Goal: Task Accomplishment & Management: Use online tool/utility

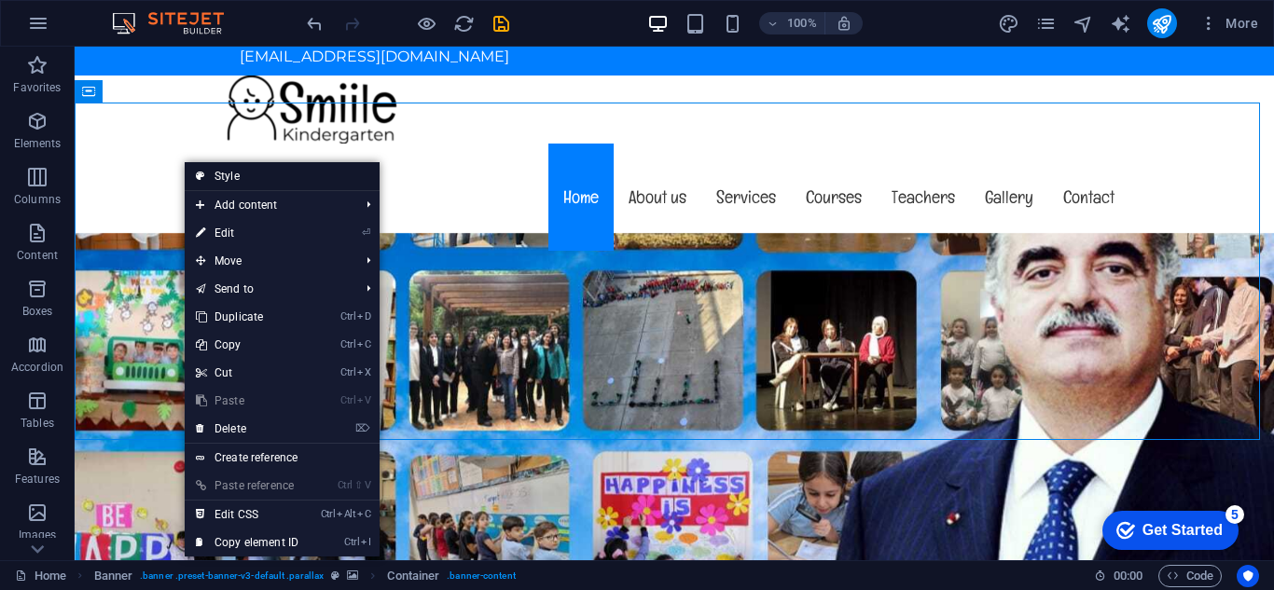
click at [214, 184] on link "Style" at bounding box center [282, 176] width 195 height 28
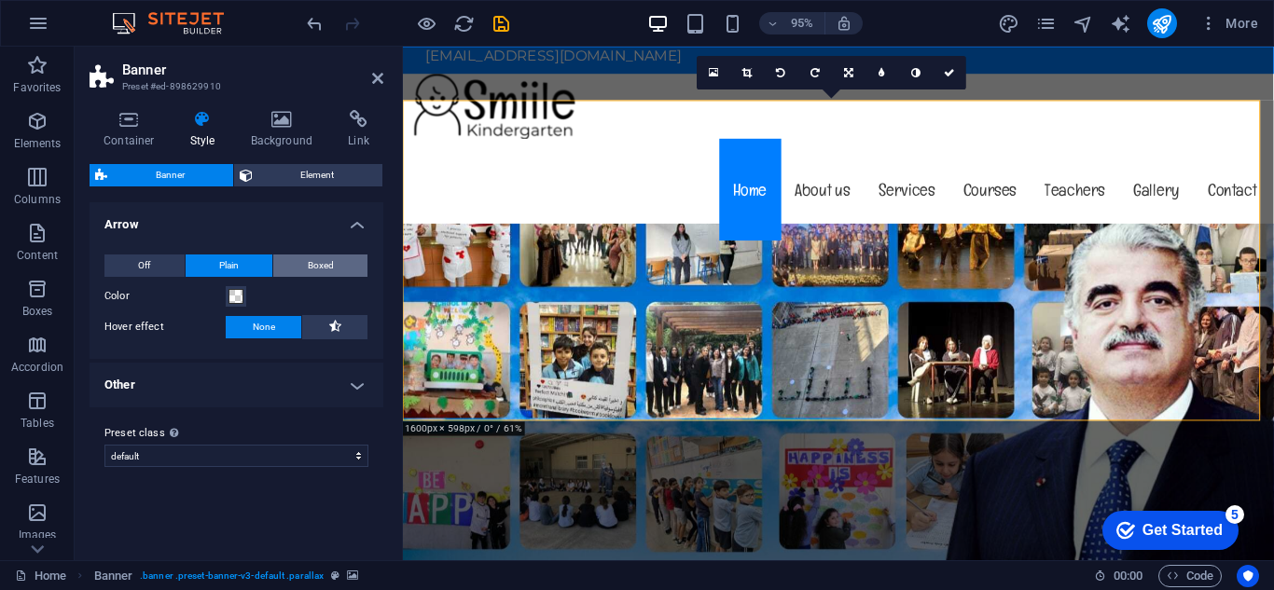
click at [317, 262] on span "Boxed" at bounding box center [321, 266] width 26 height 22
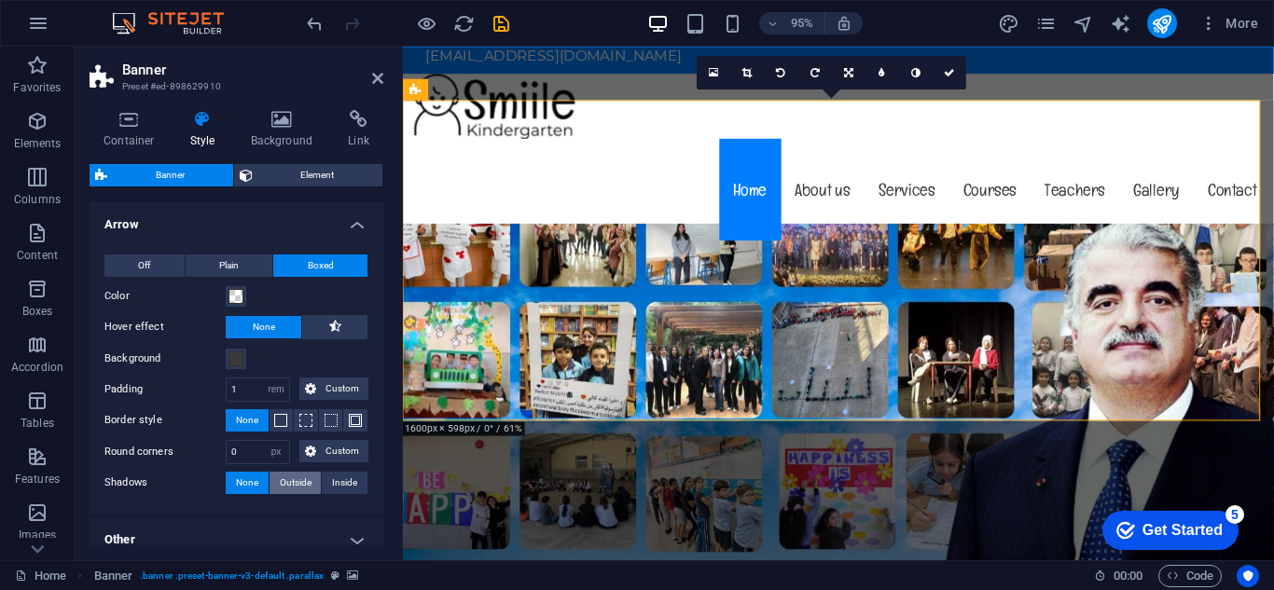
click at [285, 487] on span "Outside" at bounding box center [296, 483] width 32 height 22
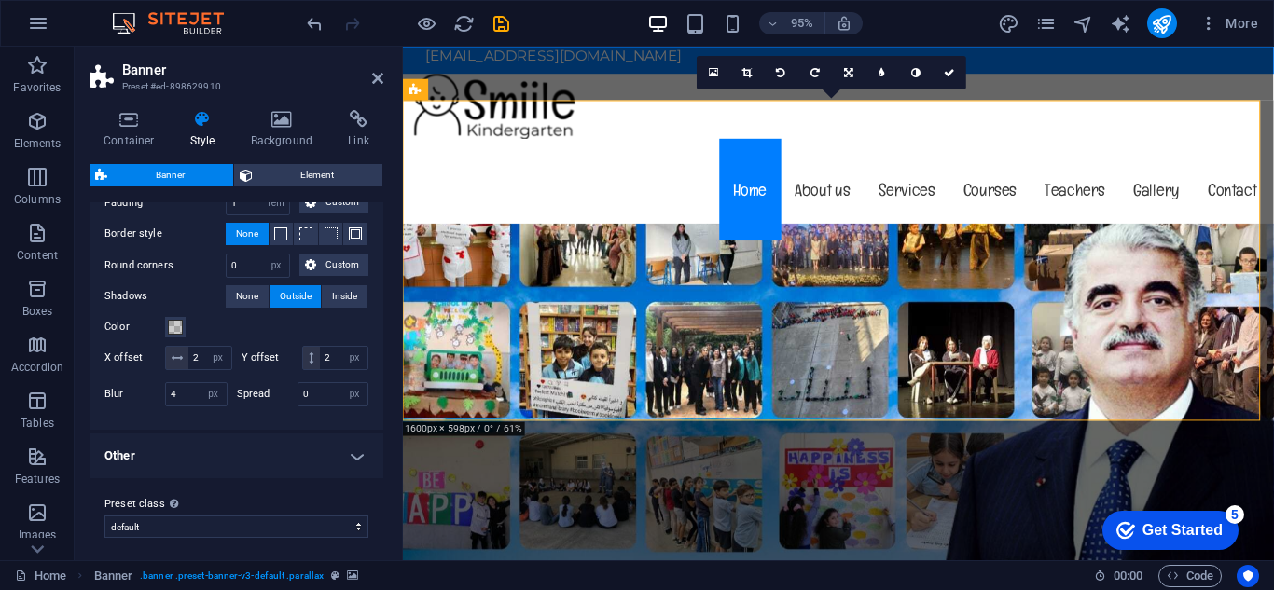
scroll to position [218, 0]
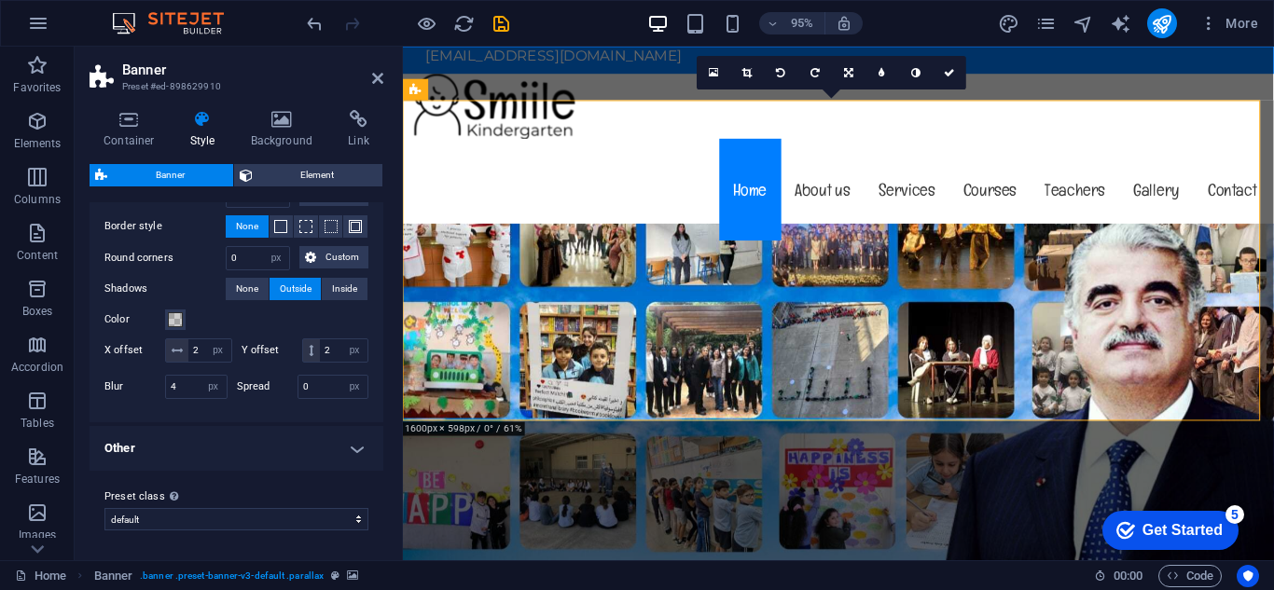
click at [354, 449] on h4 "Other" at bounding box center [237, 448] width 294 height 45
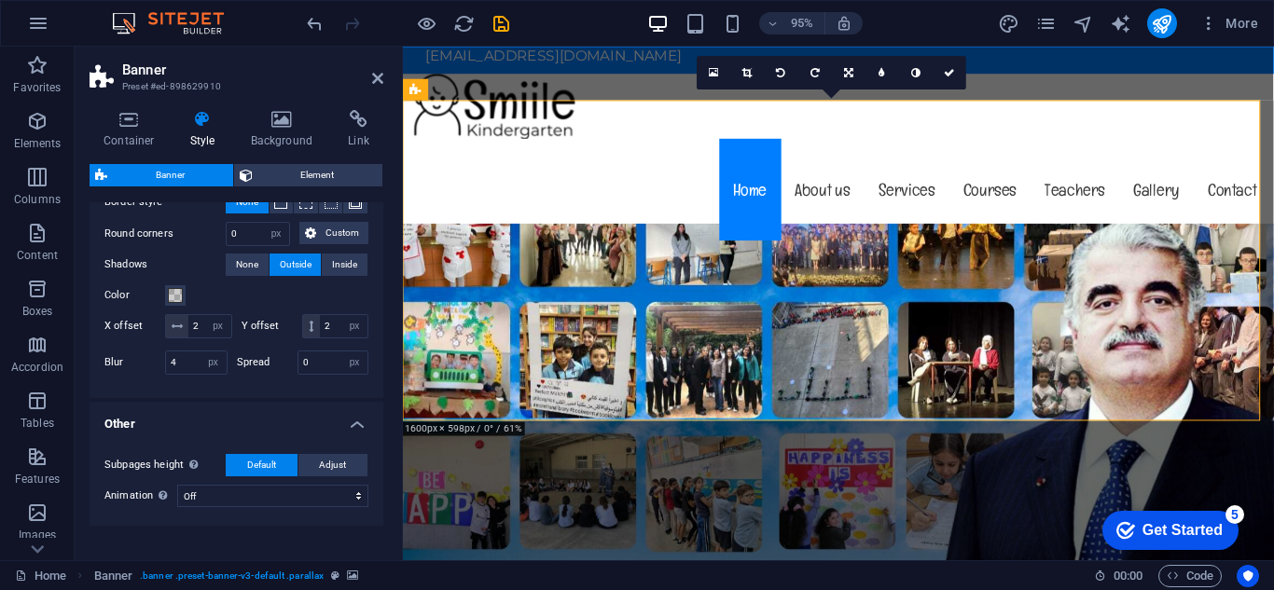
scroll to position [297, 0]
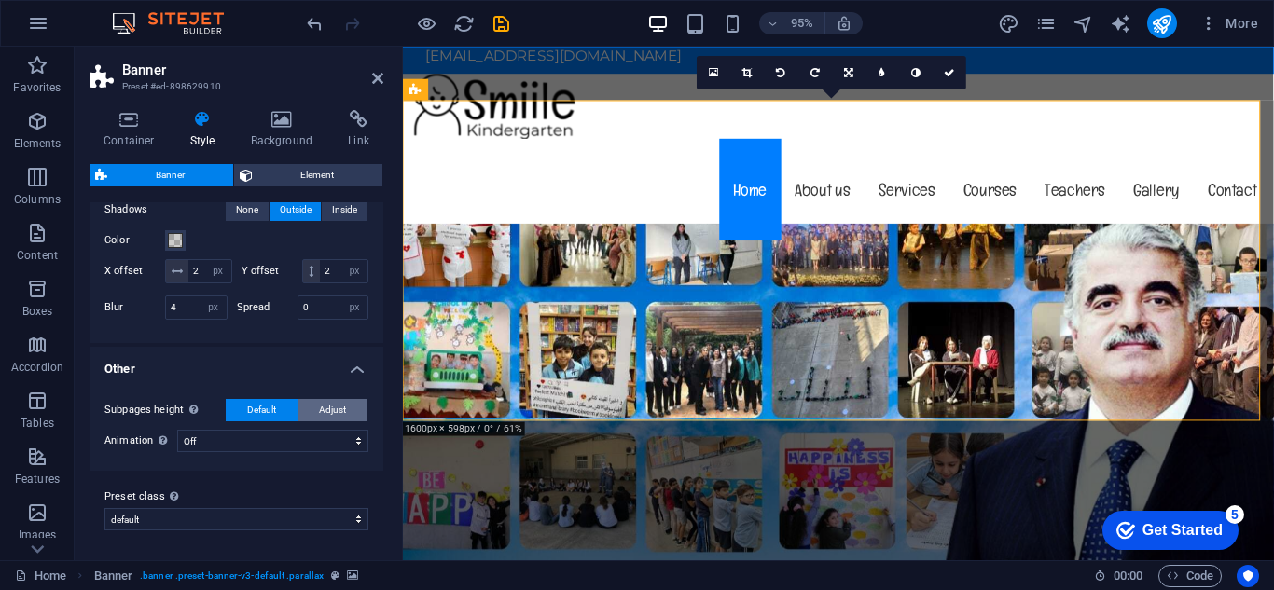
click at [346, 412] on button "Adjust" at bounding box center [333, 410] width 70 height 22
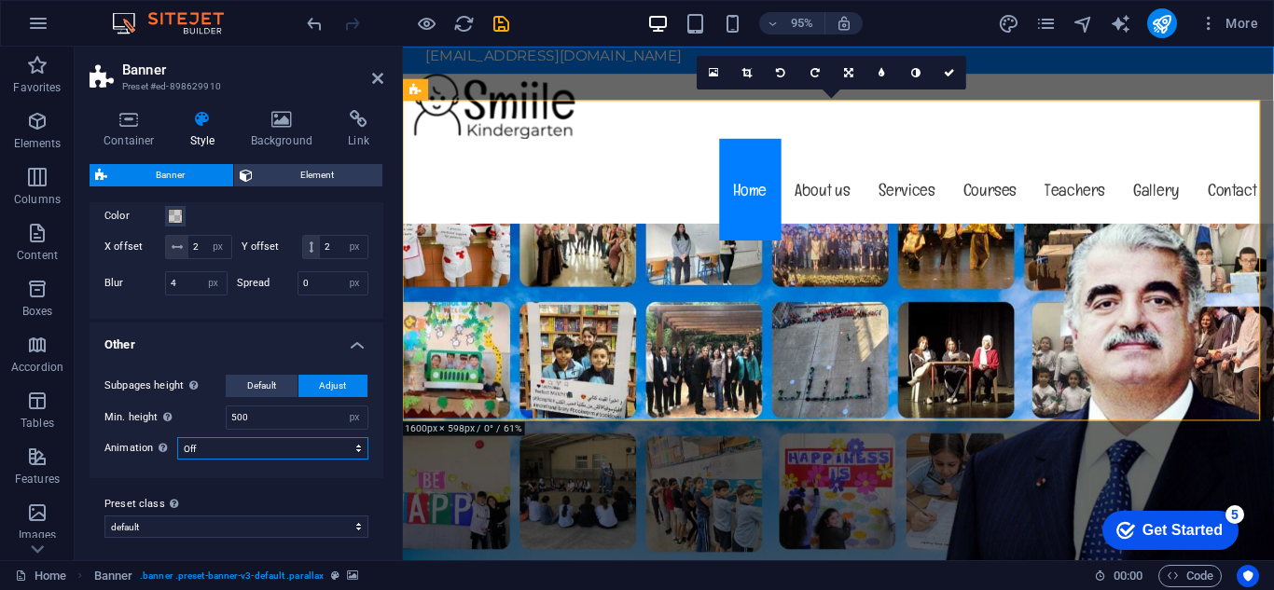
click at [356, 460] on select "Off Zoom: in & out Slide: left to right Slide: up to down" at bounding box center [272, 448] width 191 height 22
select select "zoominout"
click at [177, 460] on select "Off Zoom: in & out Slide: left to right Slide: up to down" at bounding box center [272, 448] width 191 height 22
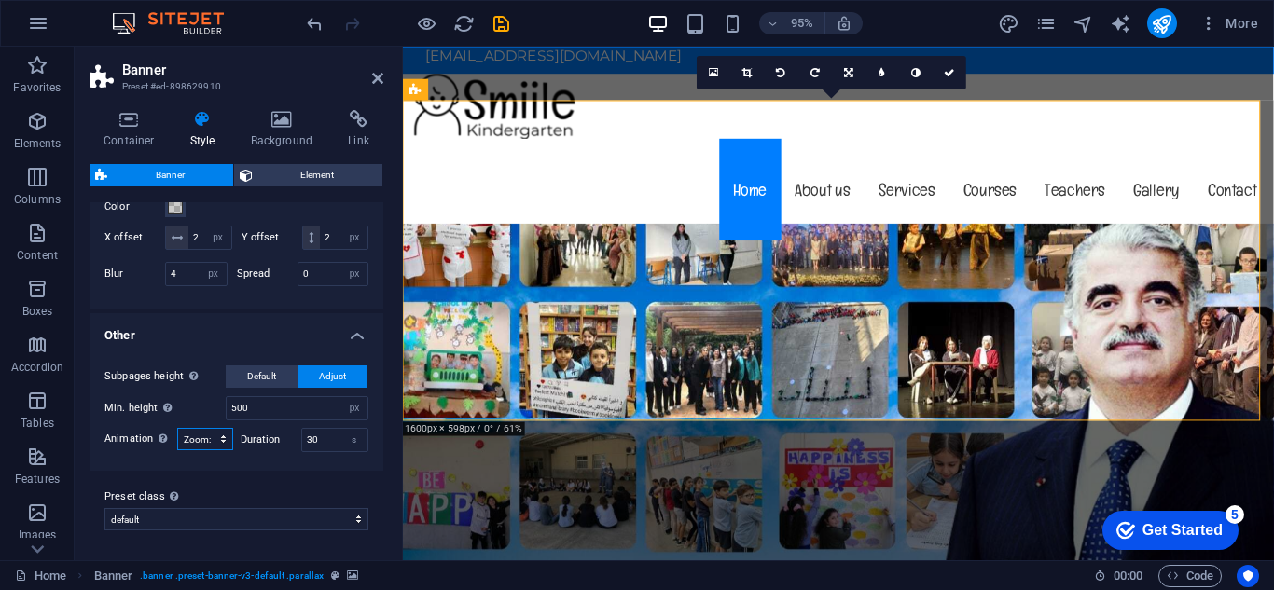
scroll to position [331, 0]
click at [288, 418] on input "500" at bounding box center [297, 408] width 141 height 22
type input "650"
click at [373, 86] on link at bounding box center [377, 79] width 11 height 16
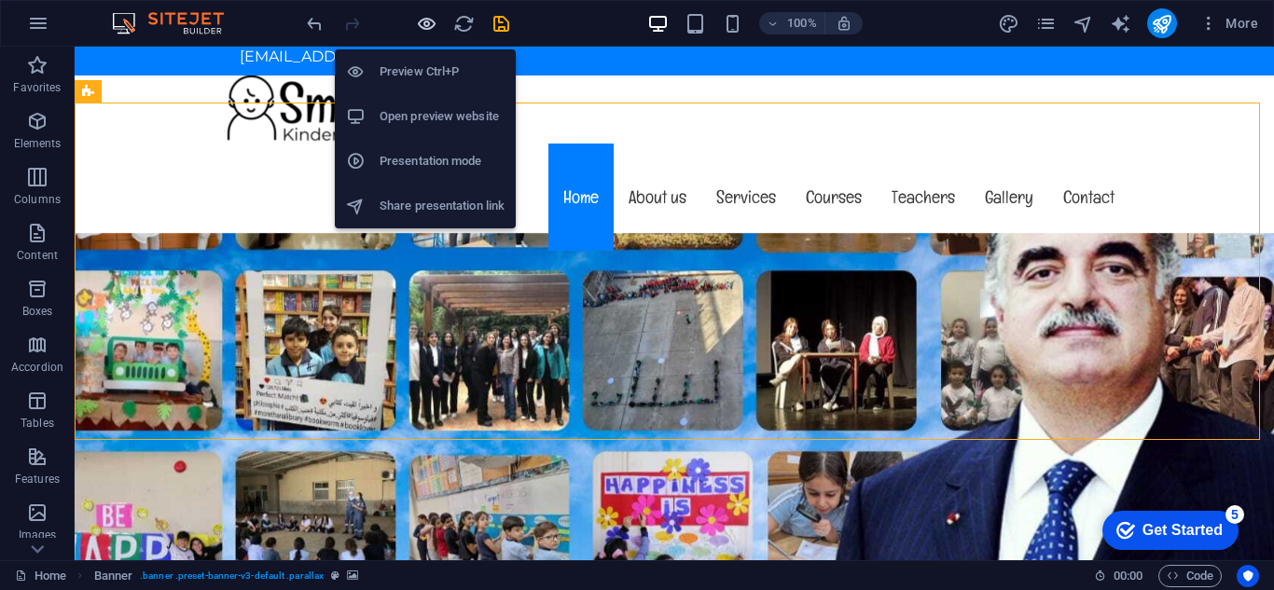
click at [435, 20] on icon "button" at bounding box center [426, 23] width 21 height 21
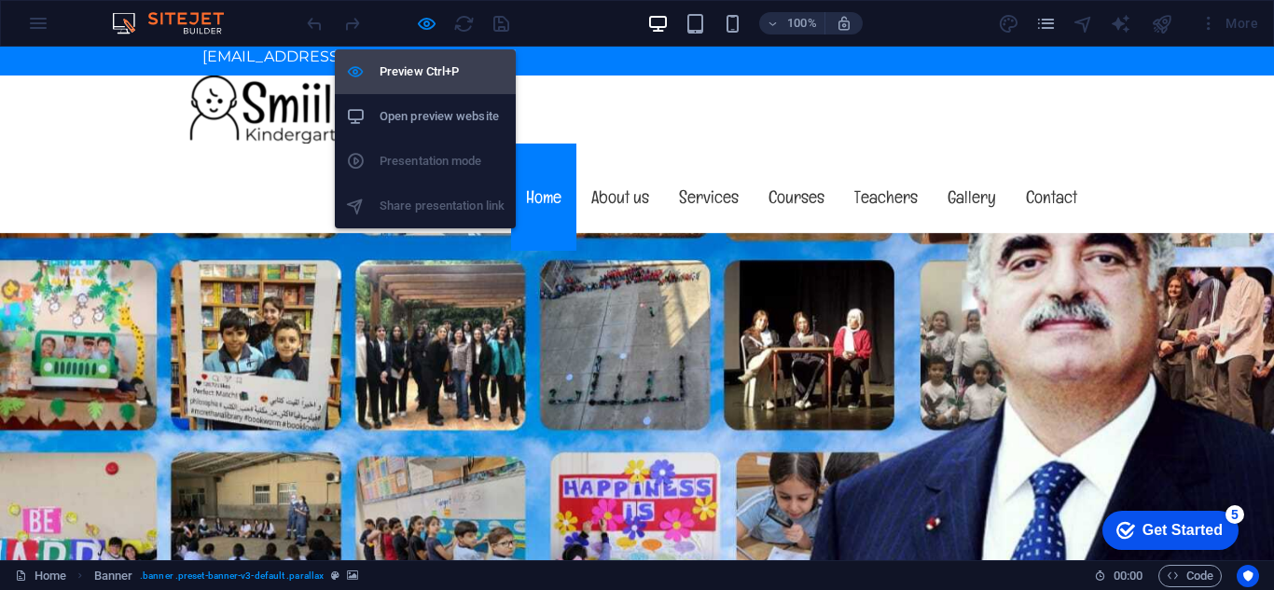
click at [416, 86] on li "Preview Ctrl+P" at bounding box center [425, 71] width 181 height 45
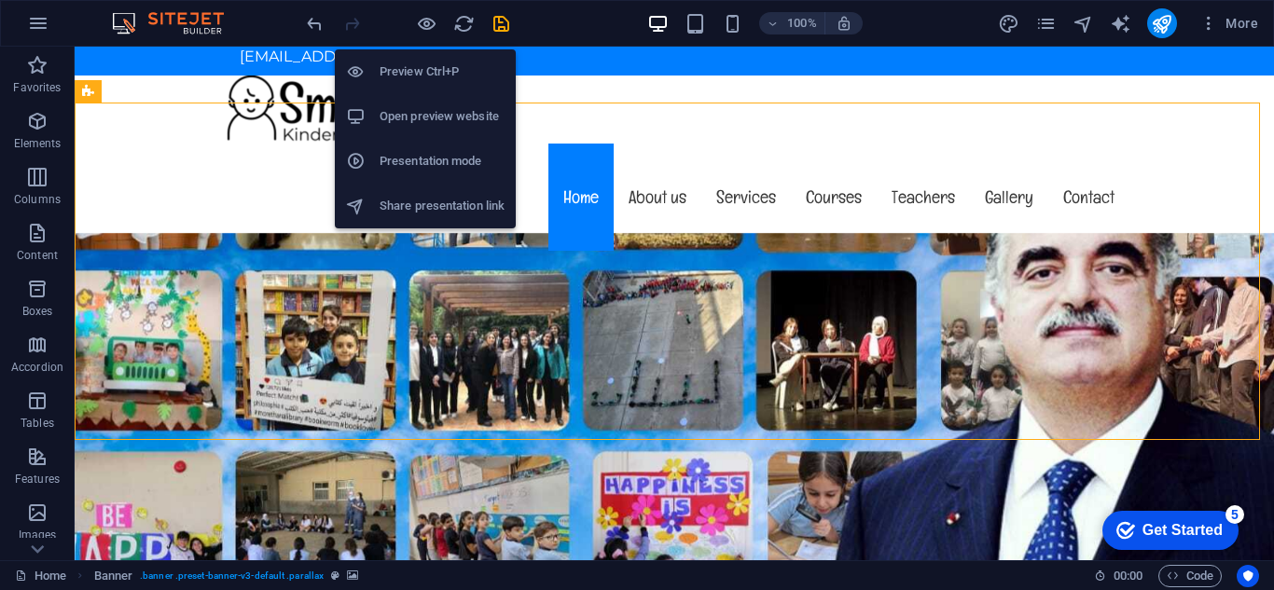
click at [416, 86] on li "Preview Ctrl+P" at bounding box center [425, 71] width 181 height 45
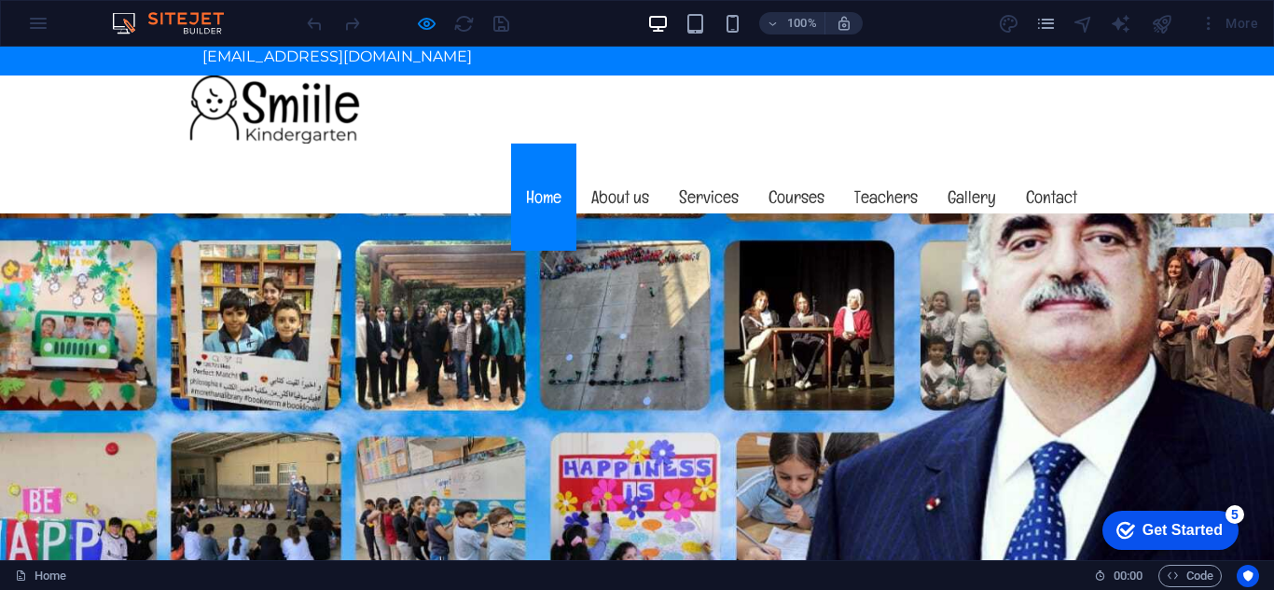
scroll to position [0, 0]
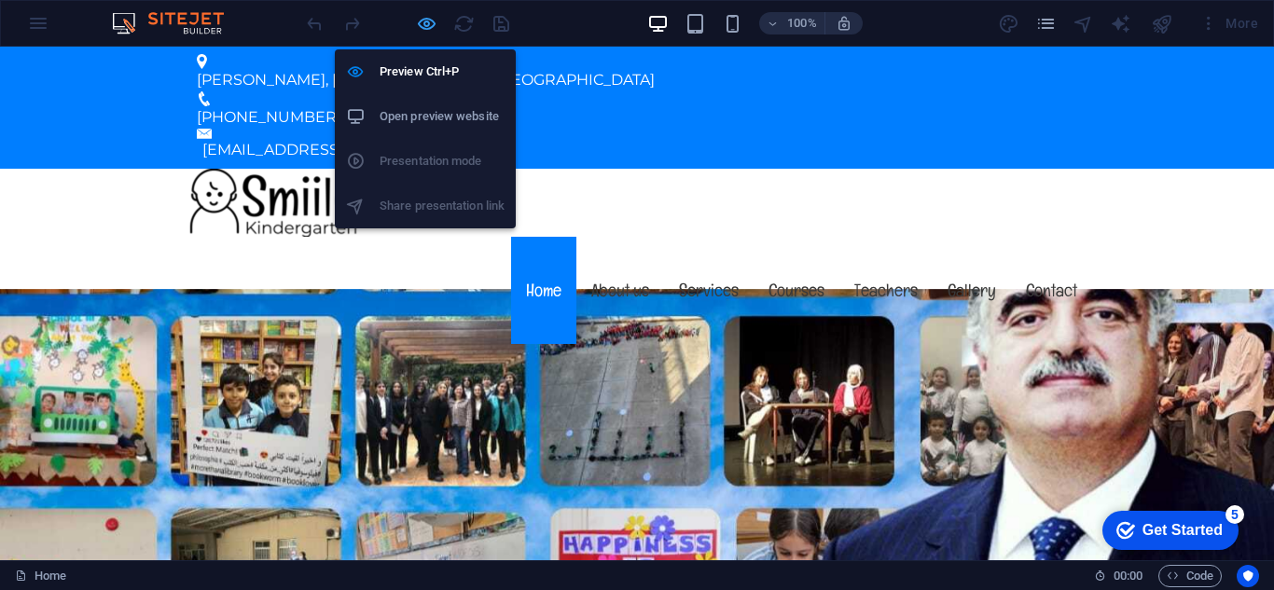
click at [419, 20] on icon "button" at bounding box center [426, 23] width 21 height 21
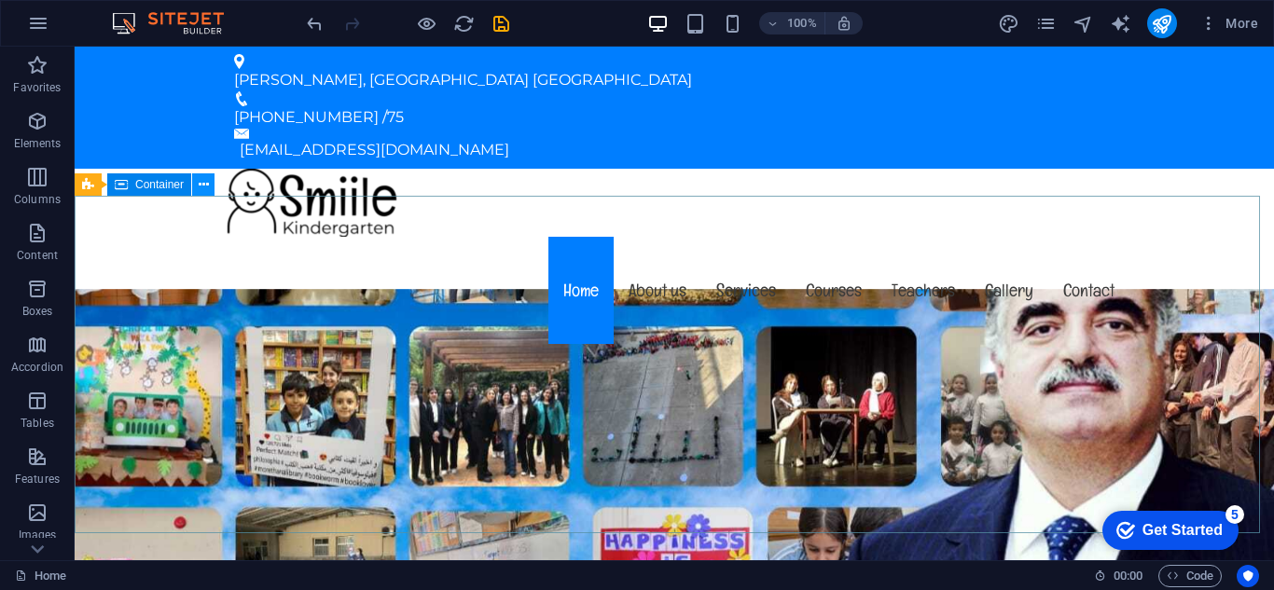
click at [207, 186] on icon at bounding box center [204, 185] width 10 height 20
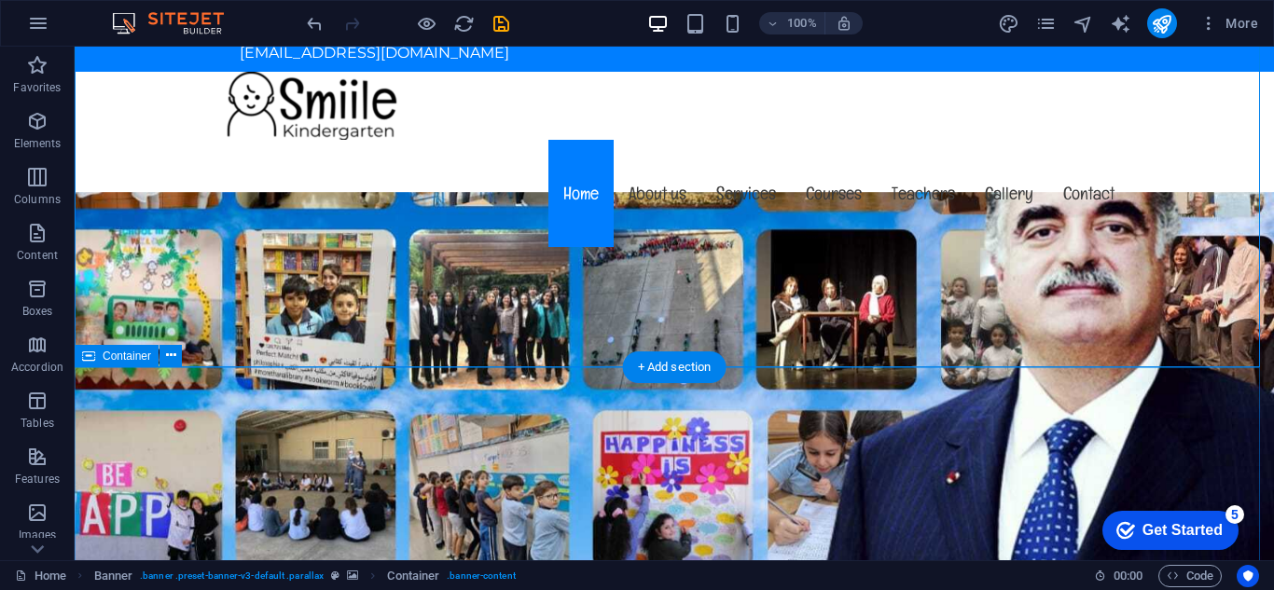
scroll to position [186, 0]
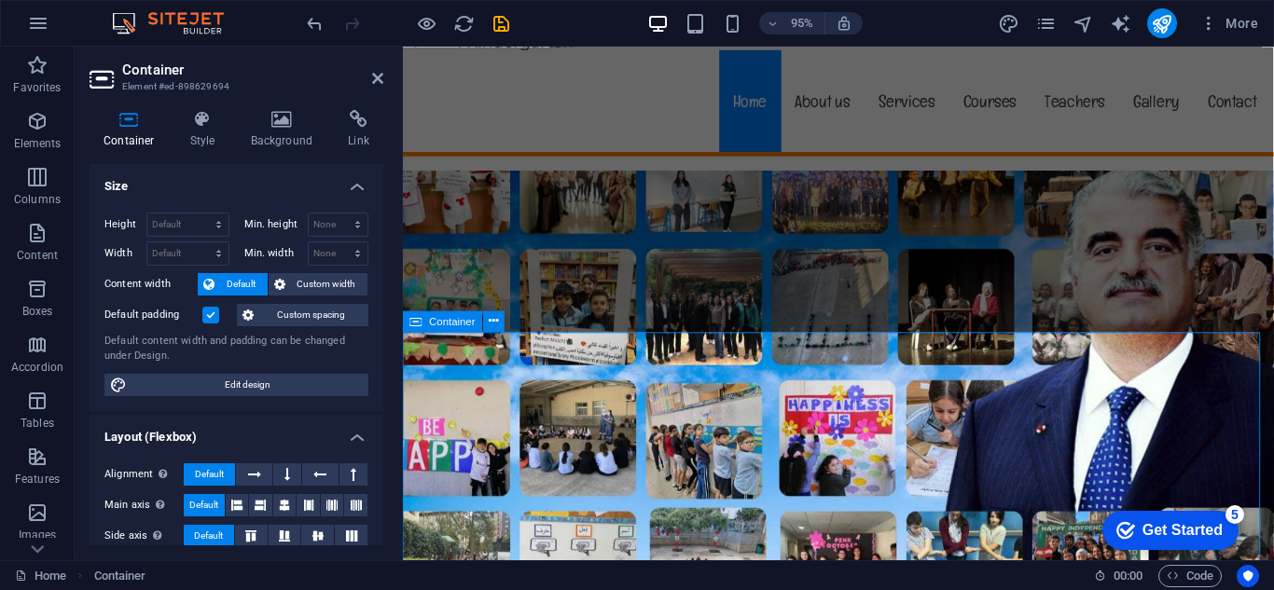
drag, startPoint x: 820, startPoint y: 375, endPoint x: 428, endPoint y: 402, distance: 392.5
click at [495, 326] on icon at bounding box center [494, 320] width 9 height 19
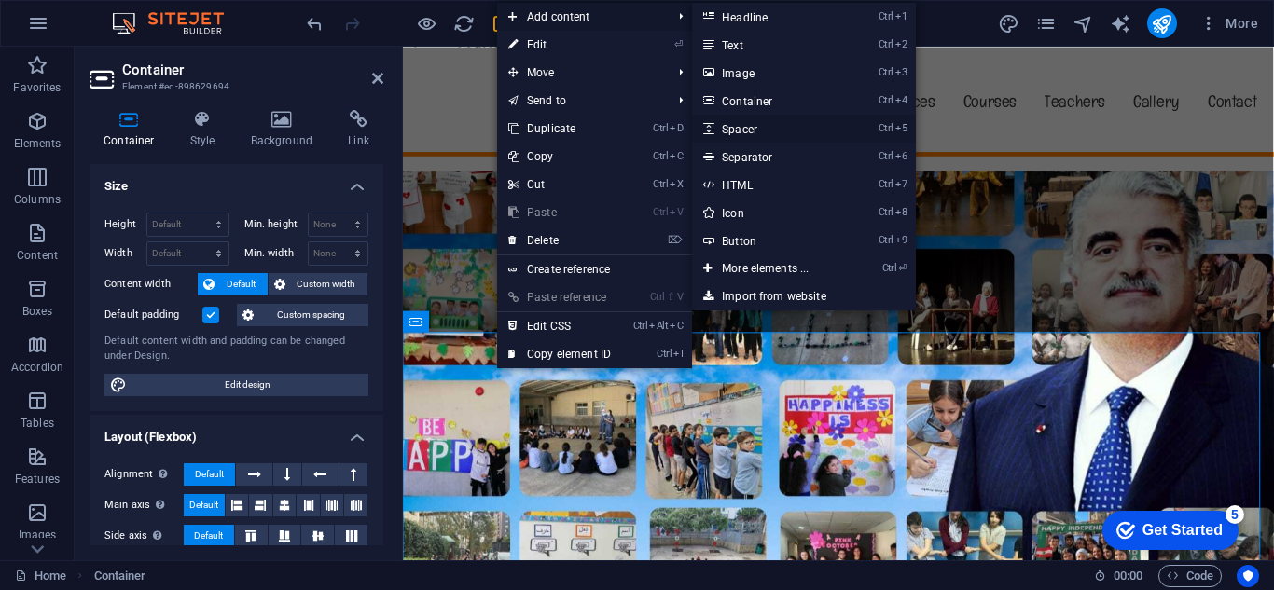
click at [735, 131] on link "Ctrl 5 Spacer" at bounding box center [769, 129] width 154 height 28
select select "px"
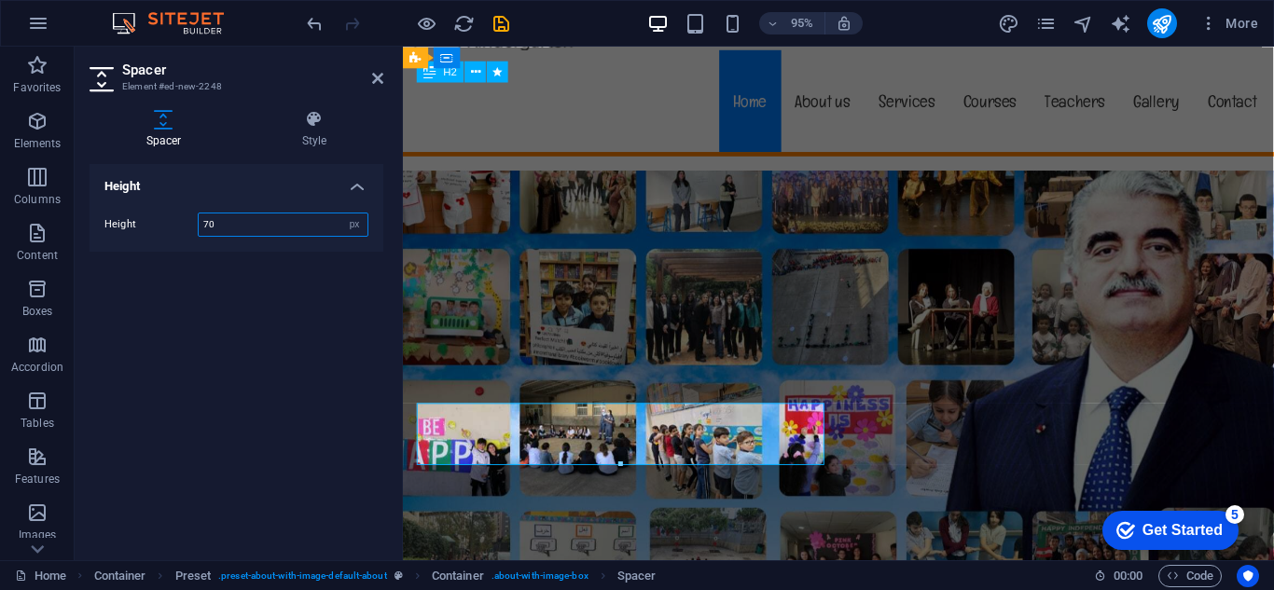
type input "70"
click at [299, 131] on h4 "Style" at bounding box center [314, 129] width 138 height 39
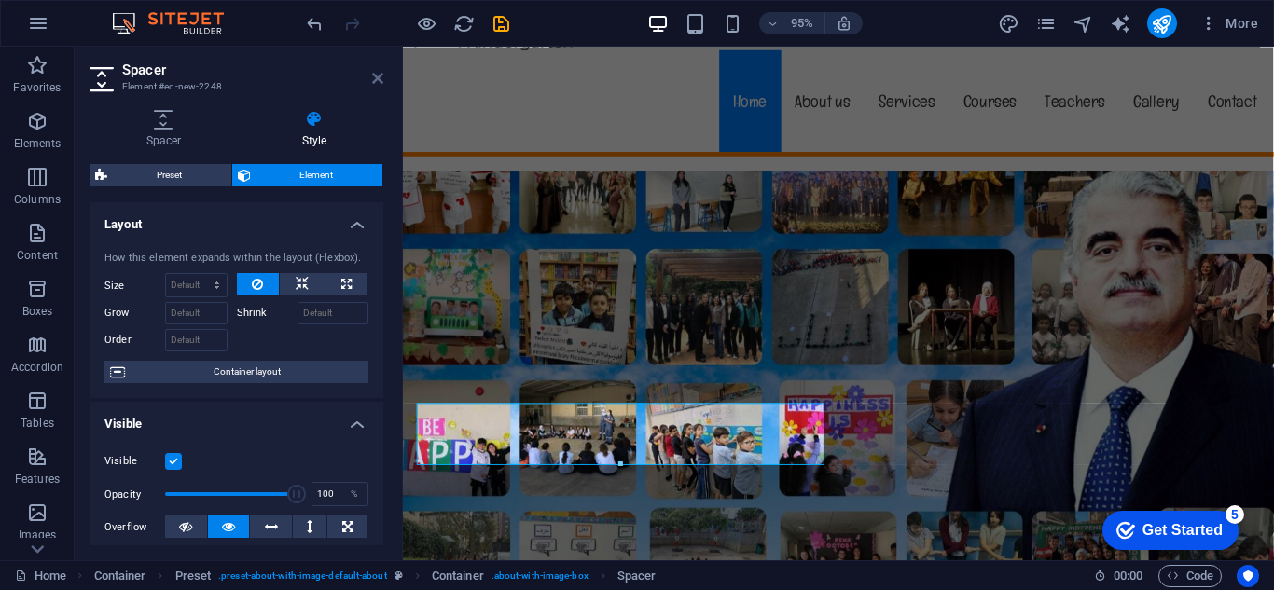
click at [379, 78] on icon at bounding box center [377, 78] width 11 height 15
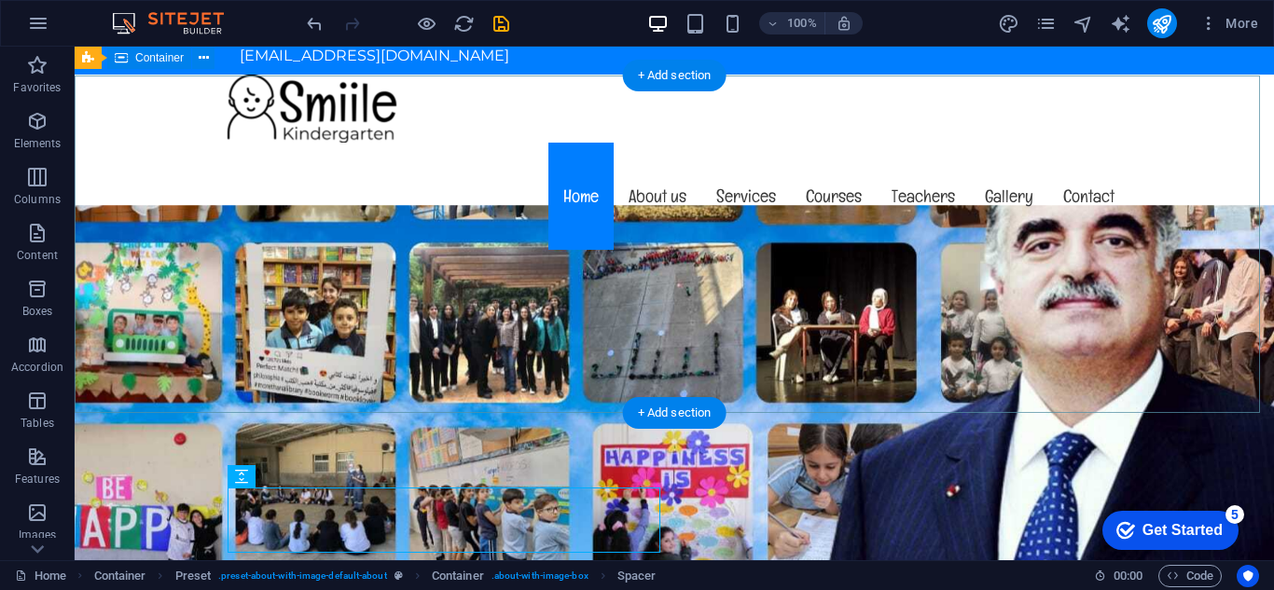
scroll to position [0, 0]
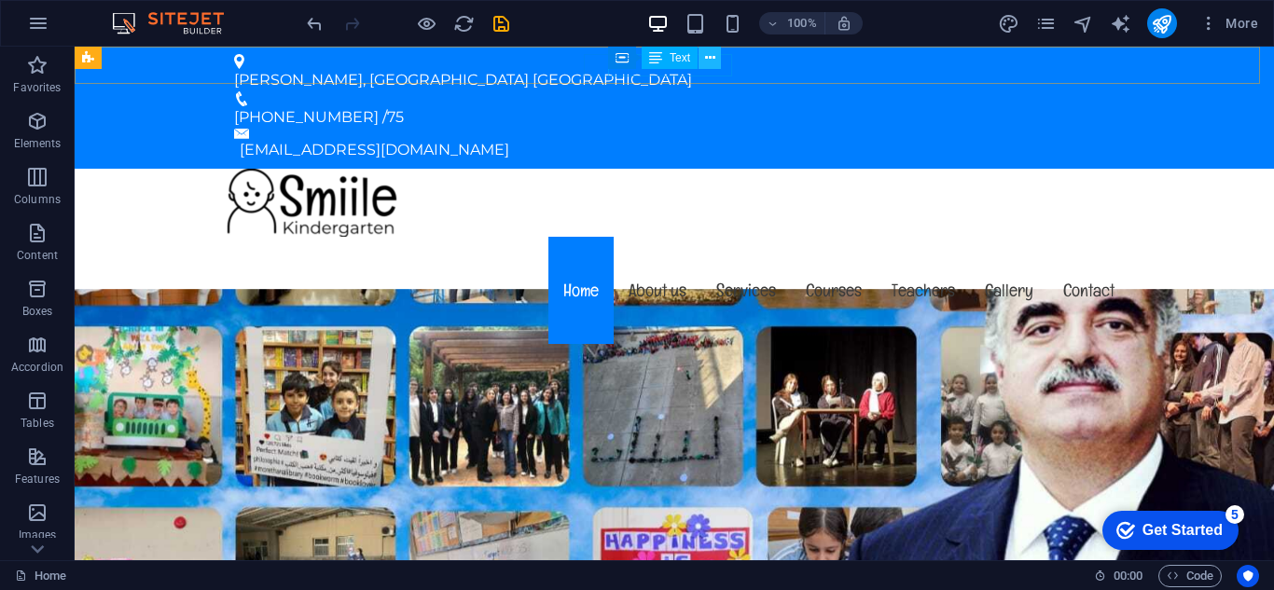
click at [713, 55] on icon at bounding box center [710, 58] width 10 height 20
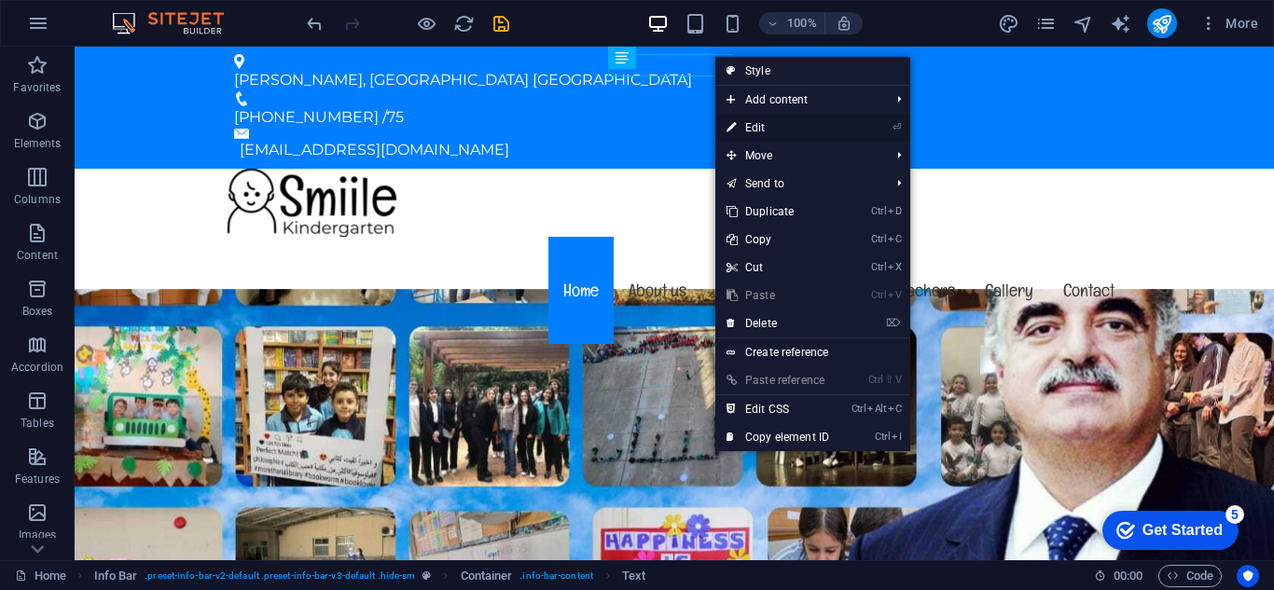
click at [790, 131] on link "⏎ Edit" at bounding box center [777, 128] width 125 height 28
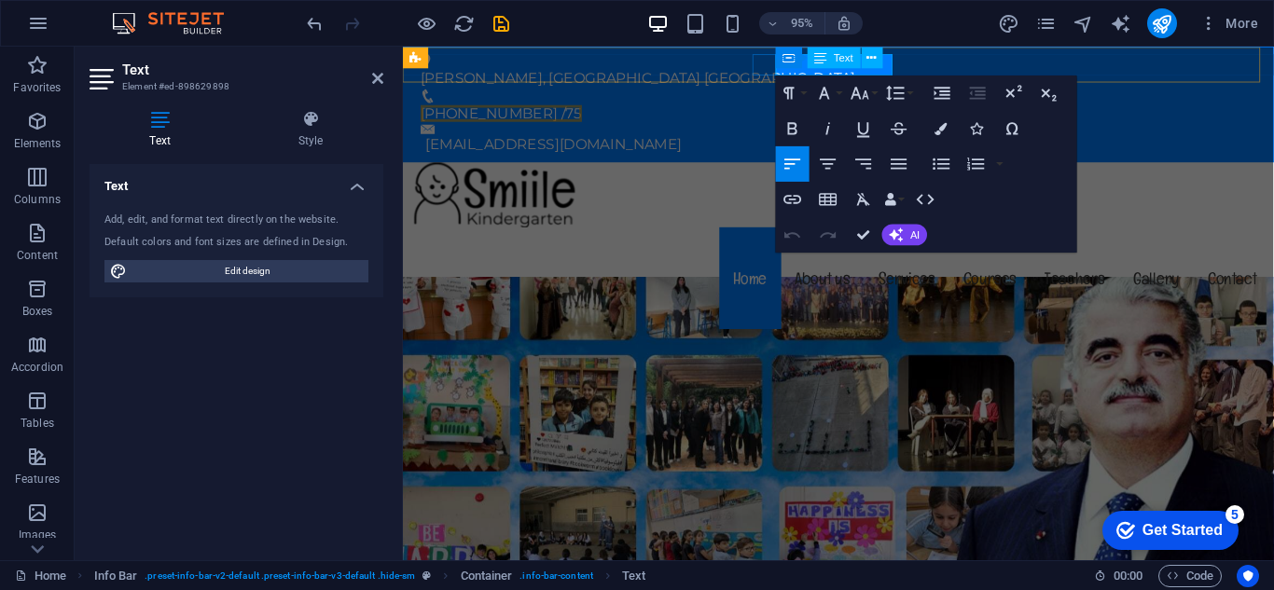
click at [591, 108] on span "[PHONE_NUMBER] /75" at bounding box center [506, 117] width 170 height 18
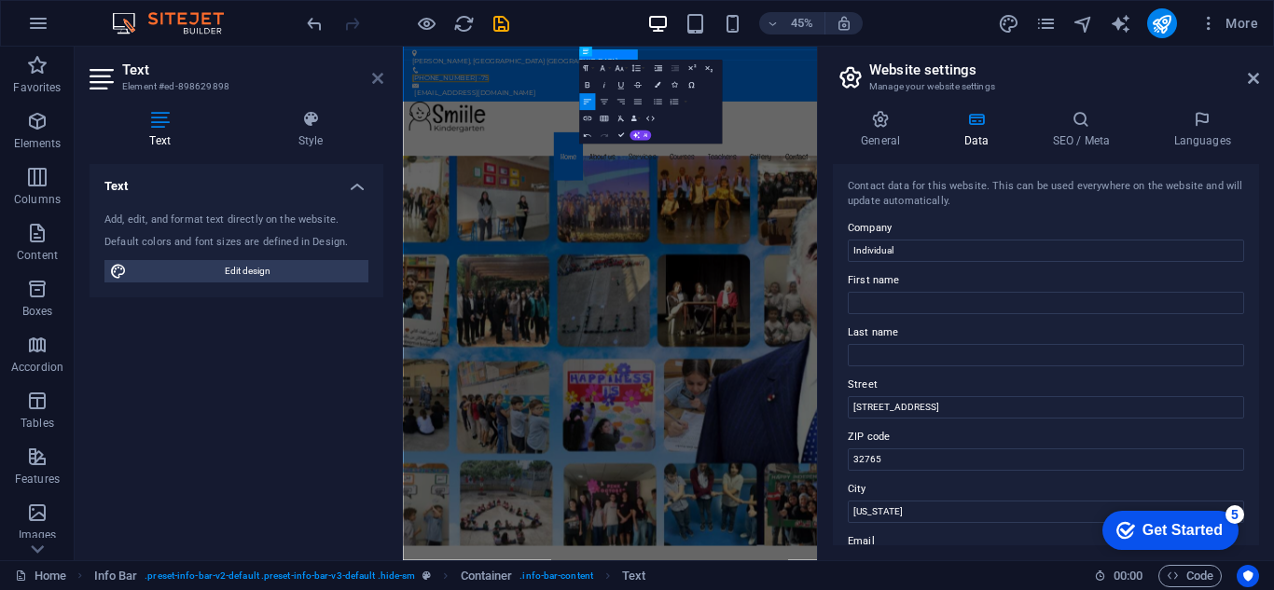
click at [380, 81] on icon at bounding box center [377, 78] width 11 height 15
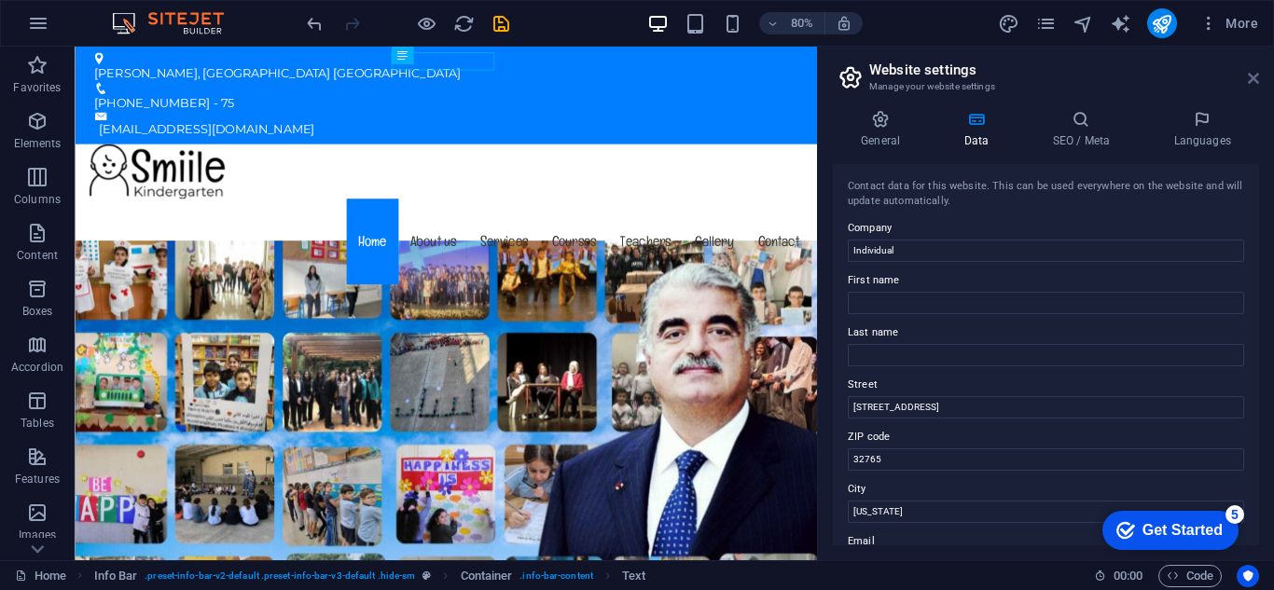
click at [1254, 82] on icon at bounding box center [1253, 78] width 11 height 15
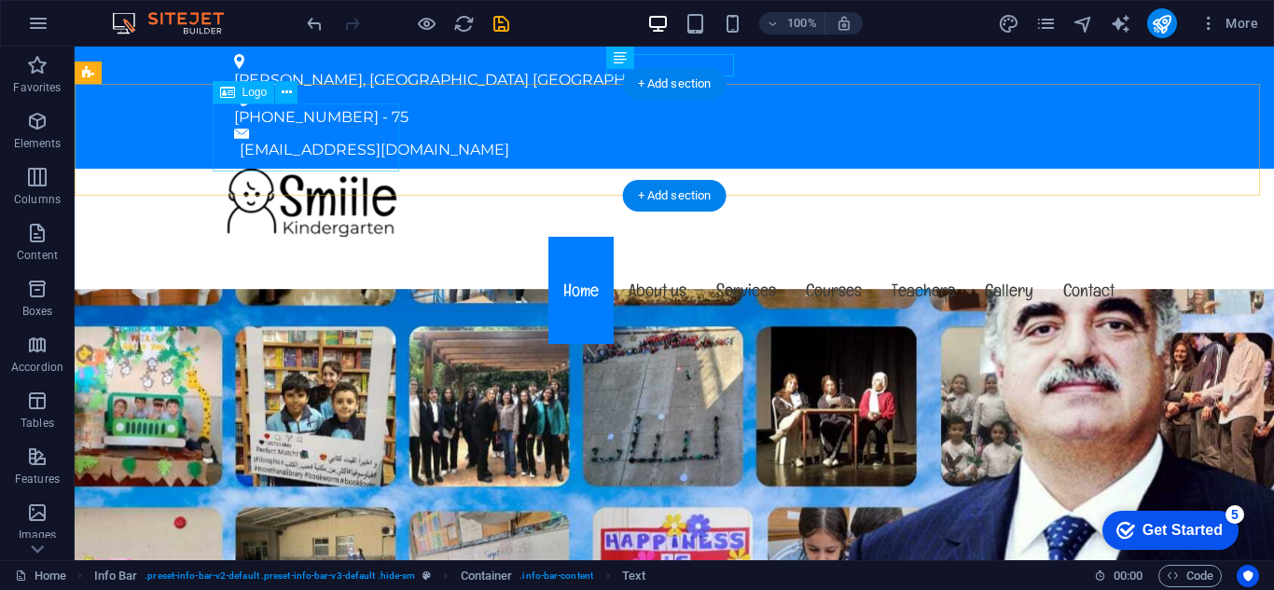
click at [294, 169] on div at bounding box center [674, 203] width 910 height 68
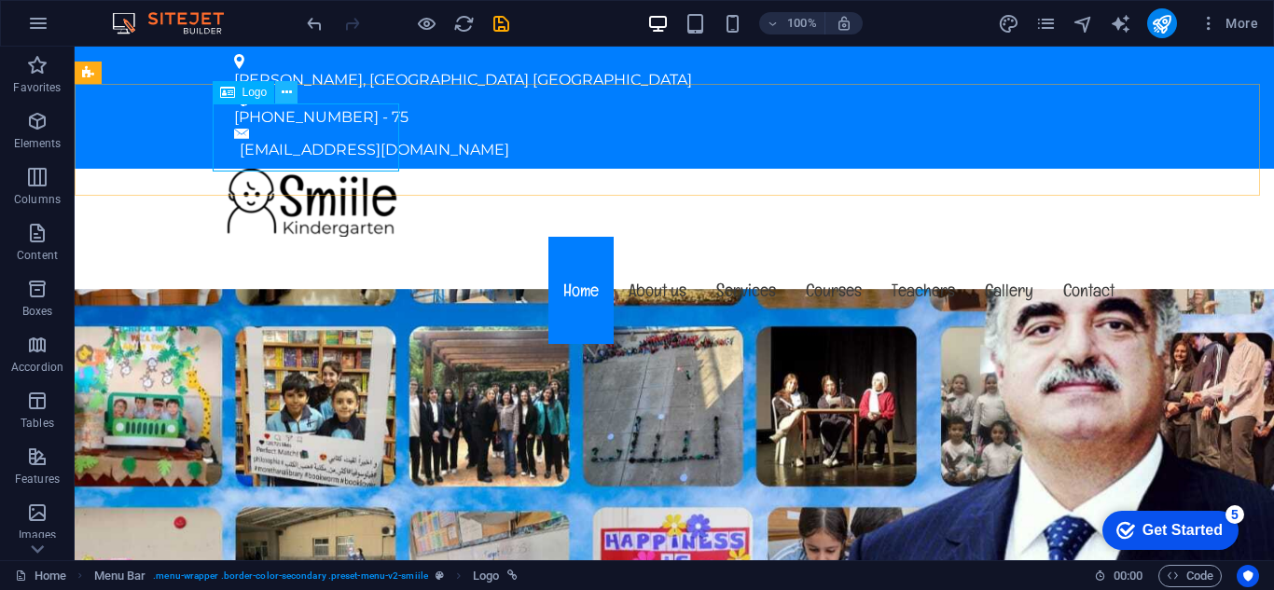
click at [287, 101] on icon at bounding box center [287, 93] width 10 height 20
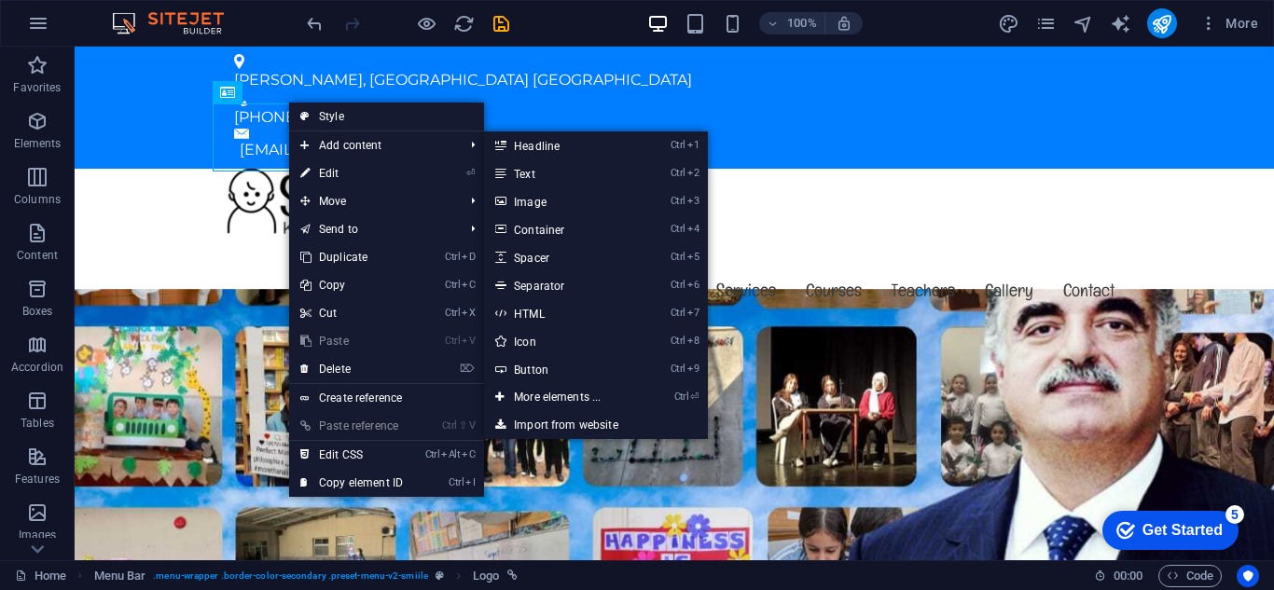
drag, startPoint x: 510, startPoint y: 165, endPoint x: 336, endPoint y: 177, distance: 174.8
click at [336, 177] on link "⏎ Edit" at bounding box center [351, 173] width 125 height 28
select select "px"
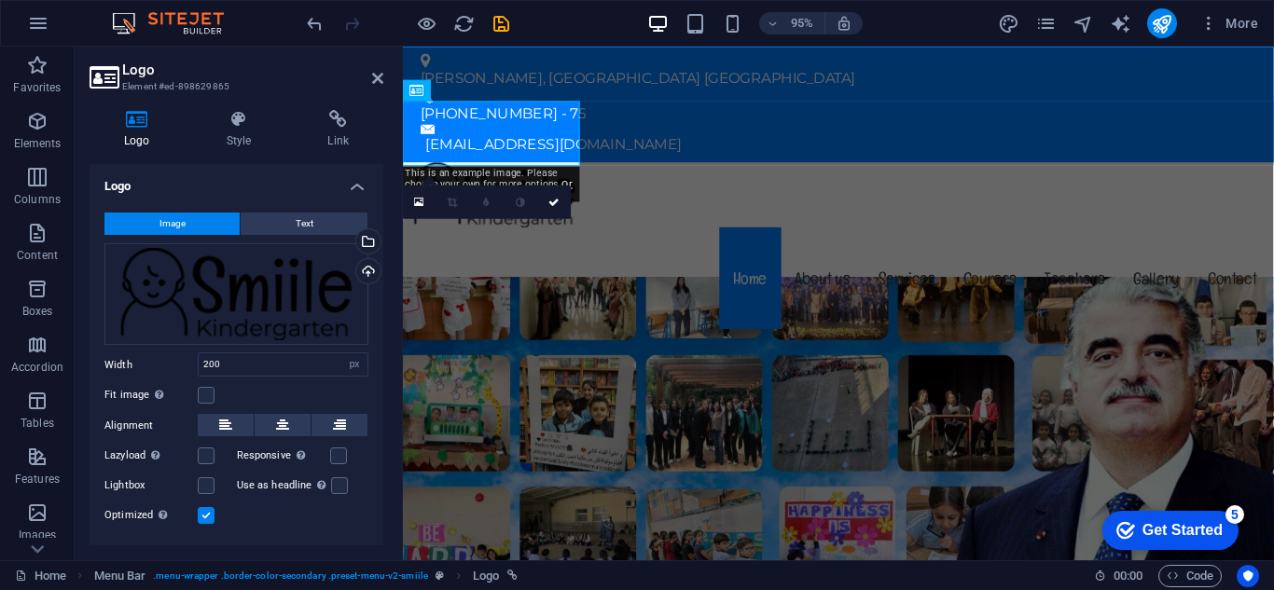
click at [384, 80] on aside "Logo Element #ed-898629865 Logo Style Link Logo Image Text Drag files here, cli…" at bounding box center [239, 304] width 328 height 514
click at [379, 78] on icon at bounding box center [377, 78] width 11 height 15
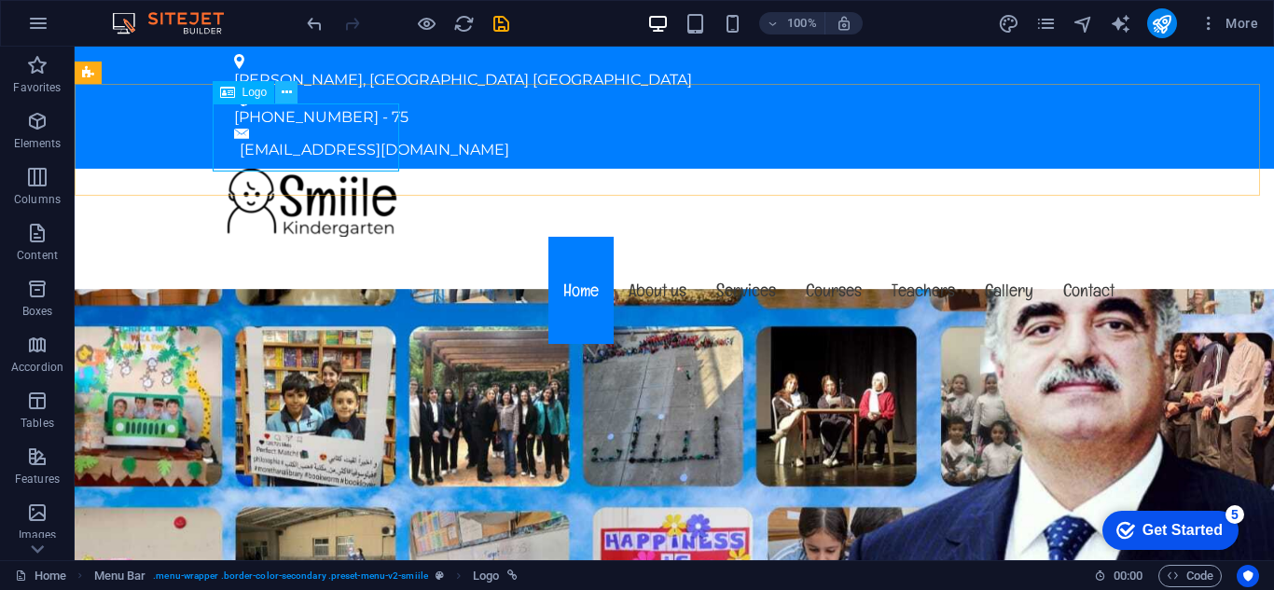
click at [282, 91] on icon at bounding box center [287, 93] width 10 height 20
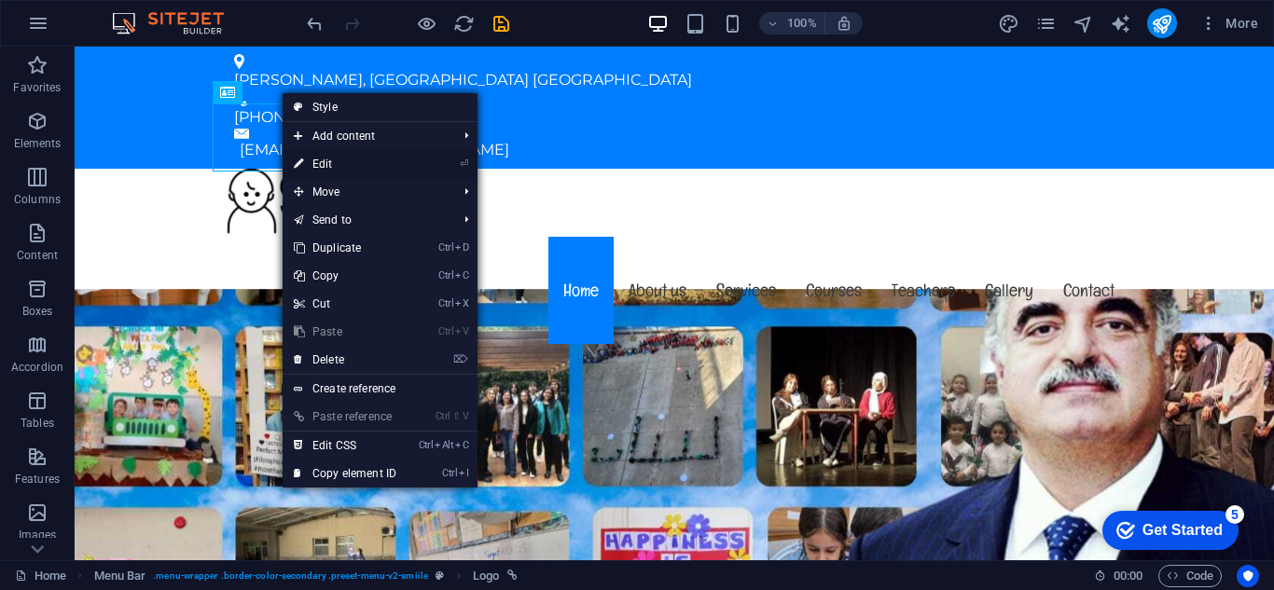
click at [320, 160] on link "⏎ Edit" at bounding box center [345, 164] width 125 height 28
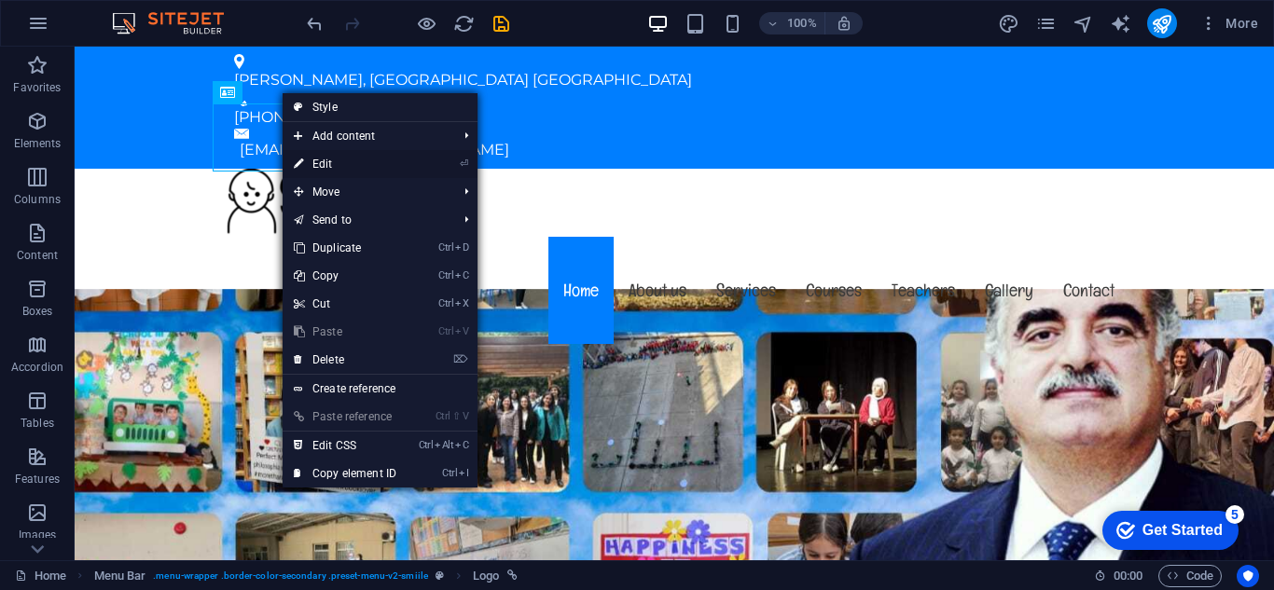
select select "px"
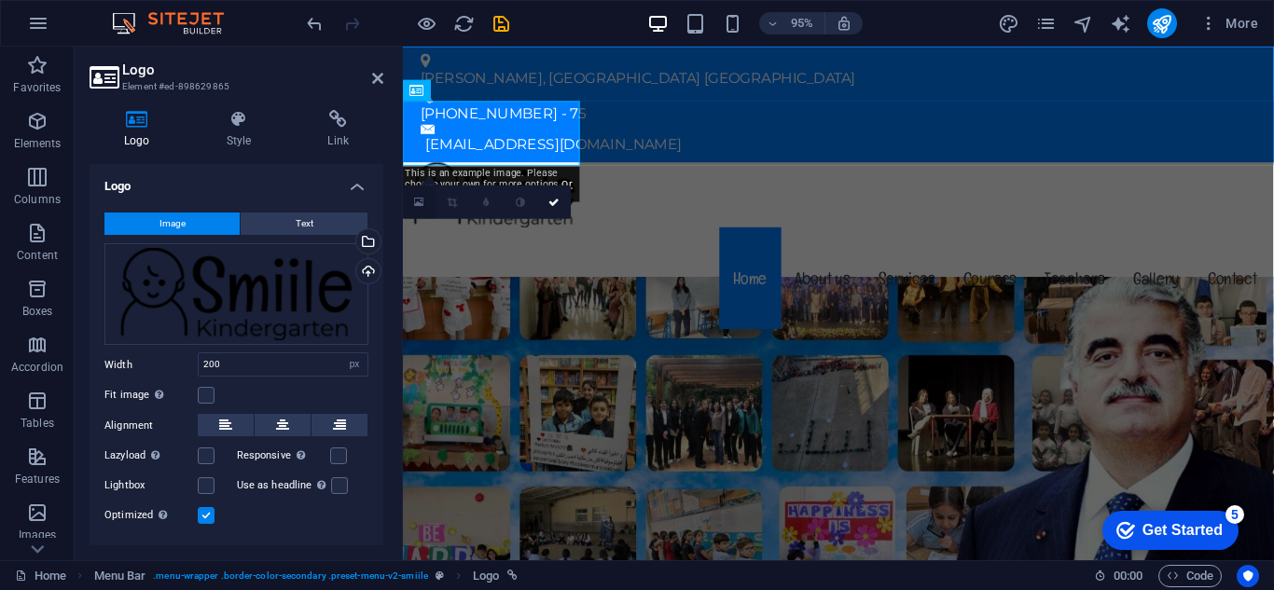
click at [415, 205] on icon at bounding box center [420, 202] width 10 height 12
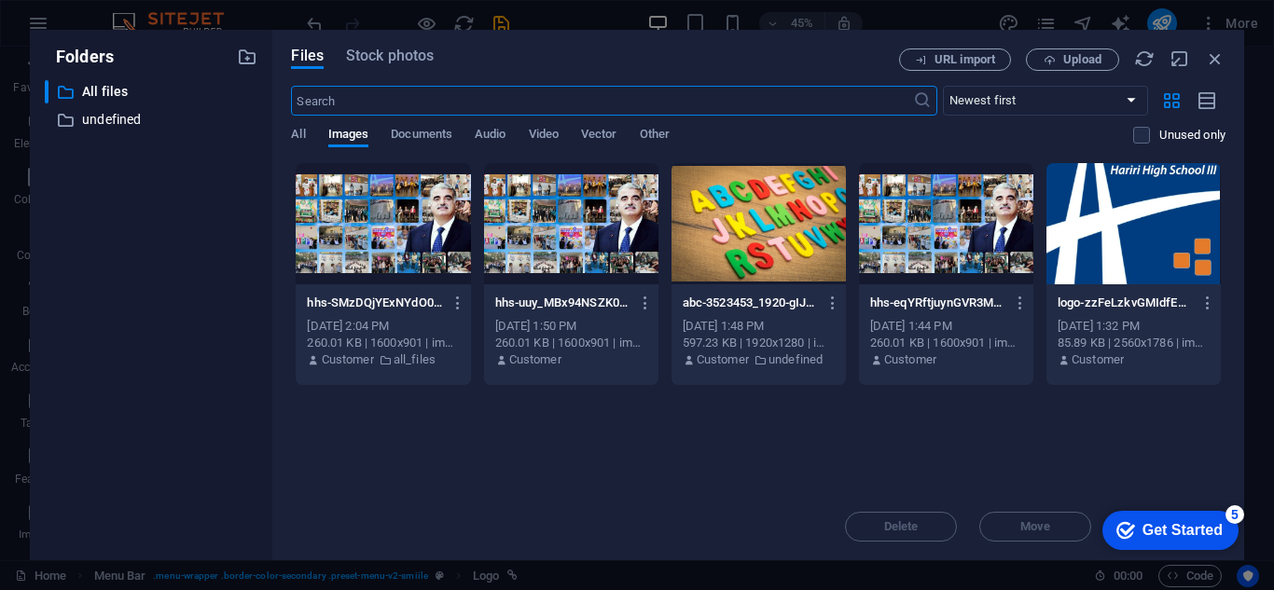
click at [1086, 230] on div at bounding box center [1133, 223] width 174 height 121
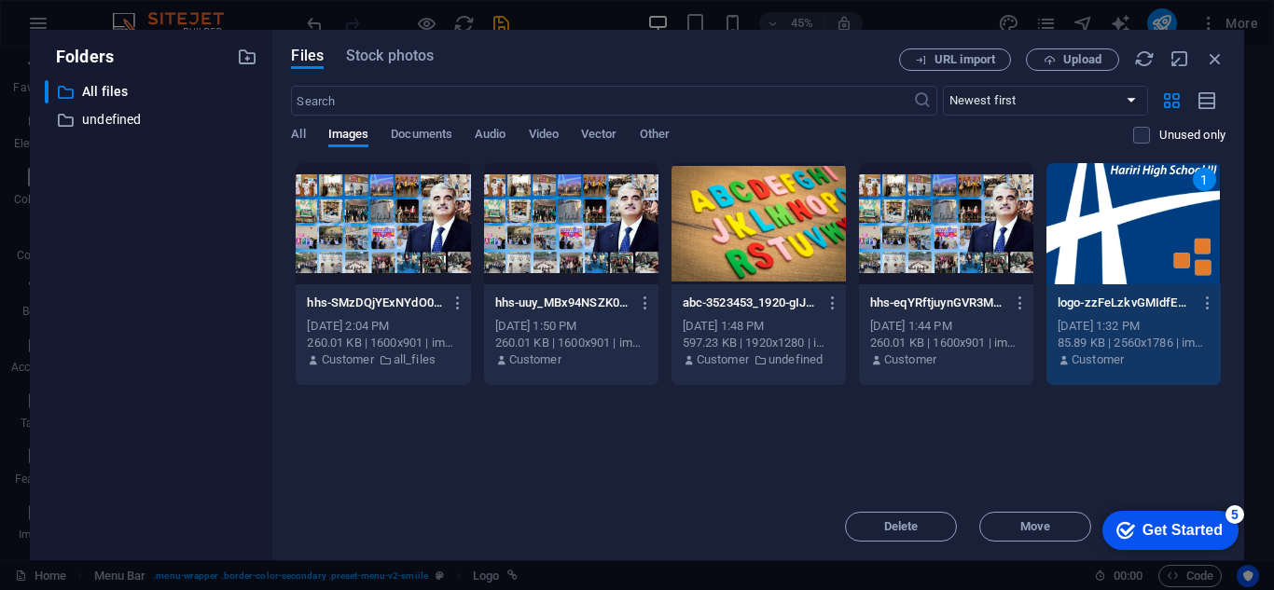
click at [1086, 230] on div "1" at bounding box center [1133, 223] width 174 height 121
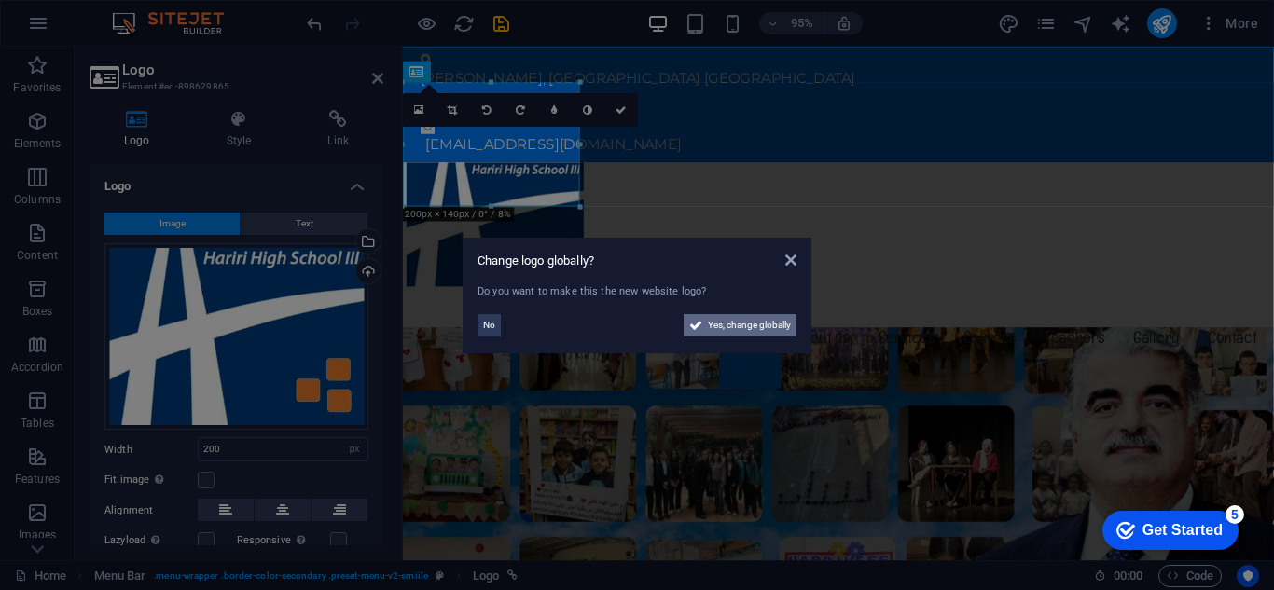
click at [721, 325] on span "Yes, change globally" at bounding box center [749, 325] width 83 height 22
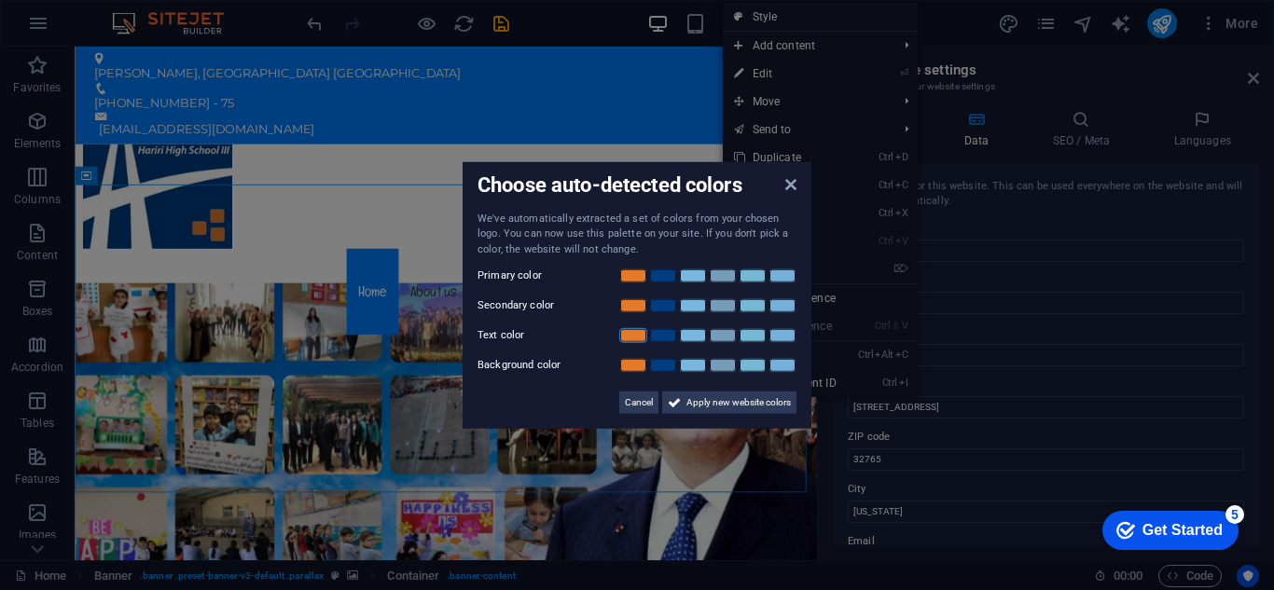
click at [626, 333] on link at bounding box center [633, 335] width 28 height 15
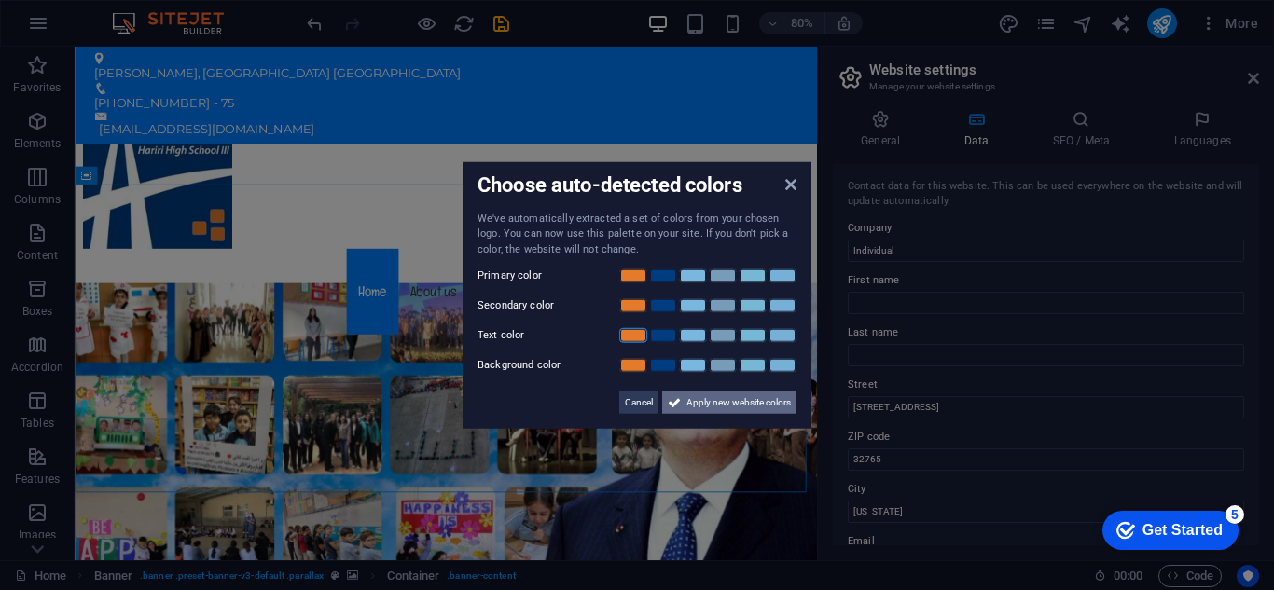
click at [684, 407] on button "Apply new website colors" at bounding box center [729, 403] width 134 height 22
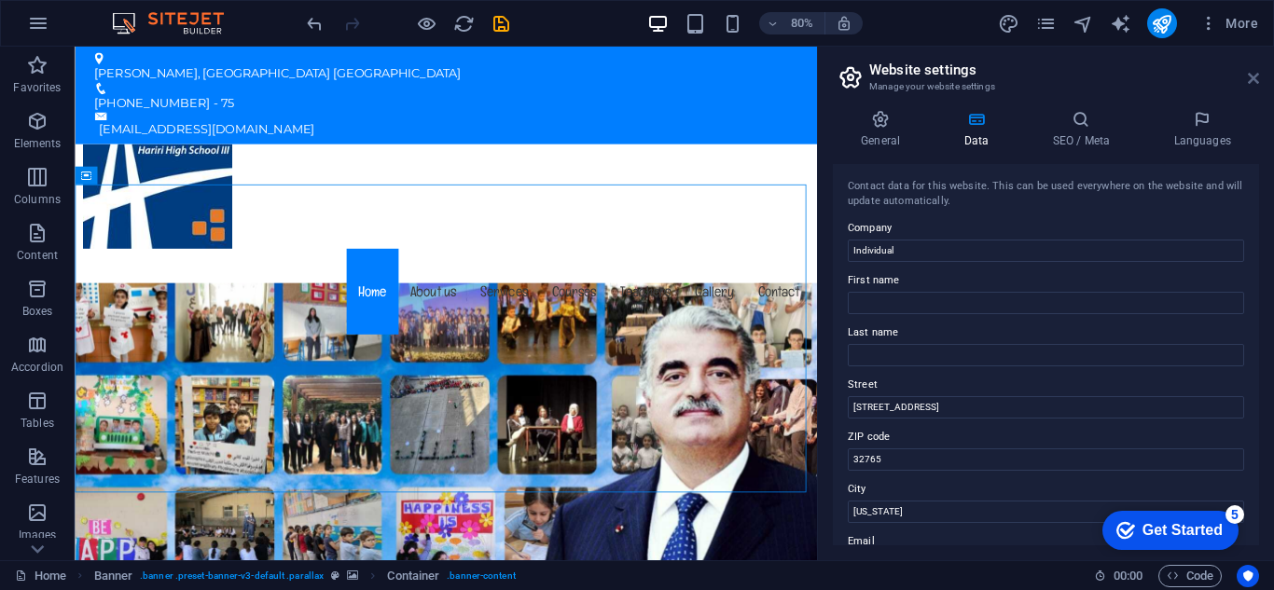
click at [1258, 83] on icon at bounding box center [1253, 78] width 11 height 15
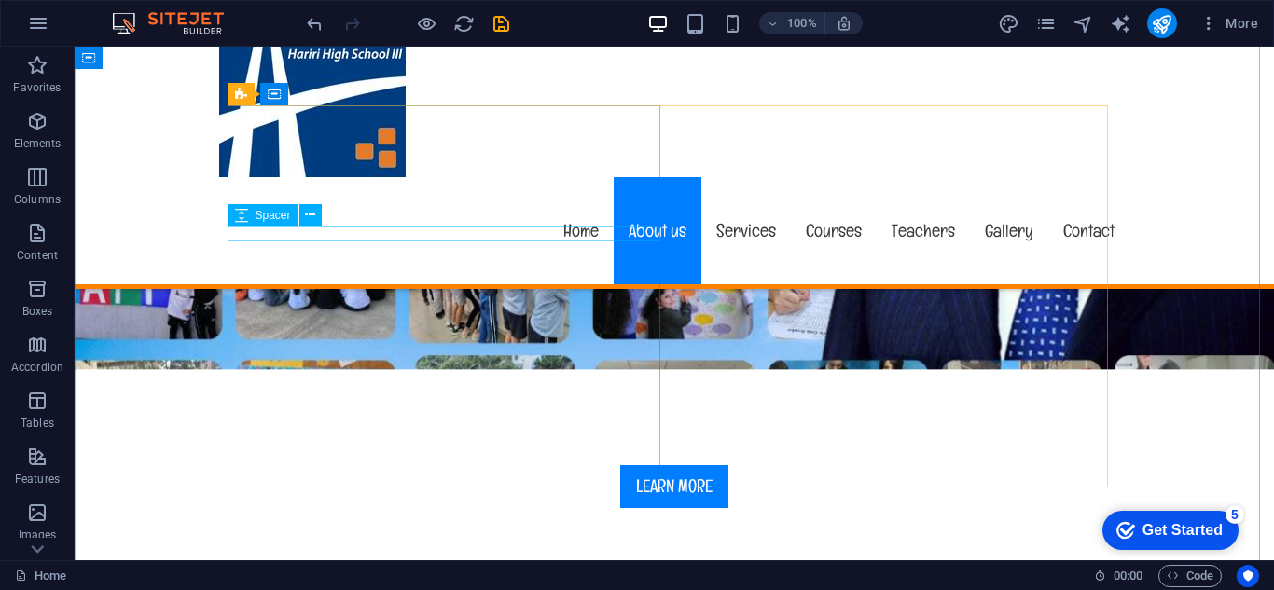
scroll to position [746, 0]
